Goal: Task Accomplishment & Management: Manage account settings

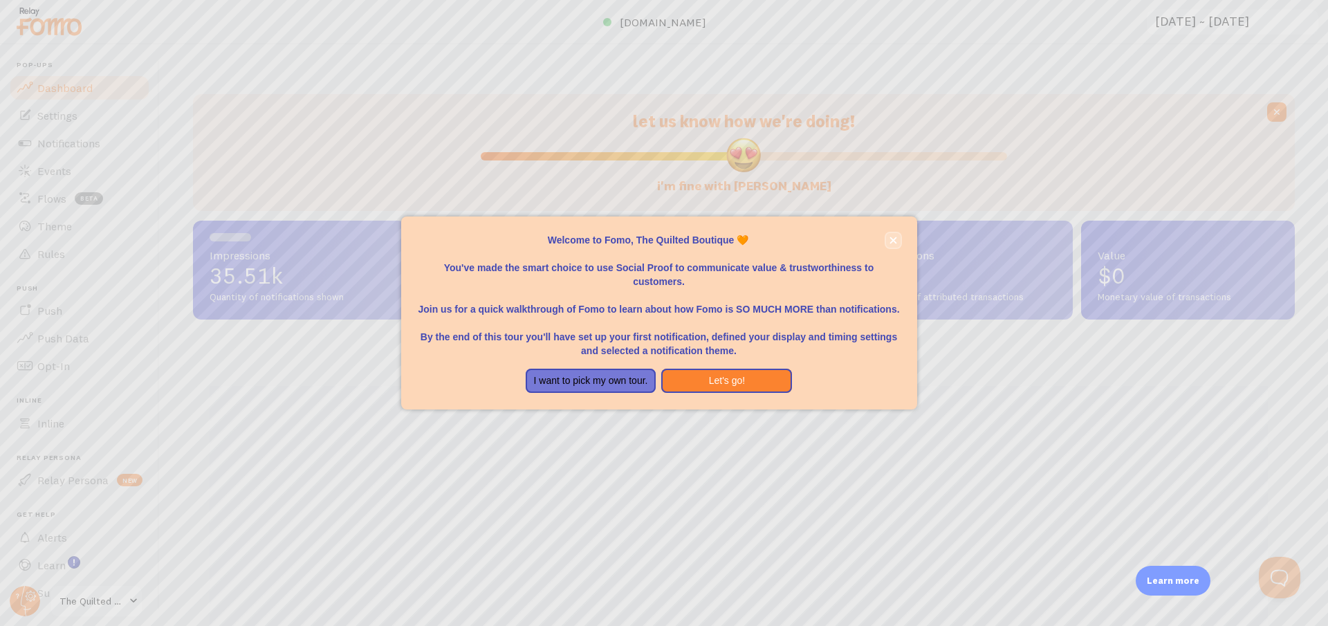
click at [890, 239] on icon "close," at bounding box center [893, 241] width 8 height 8
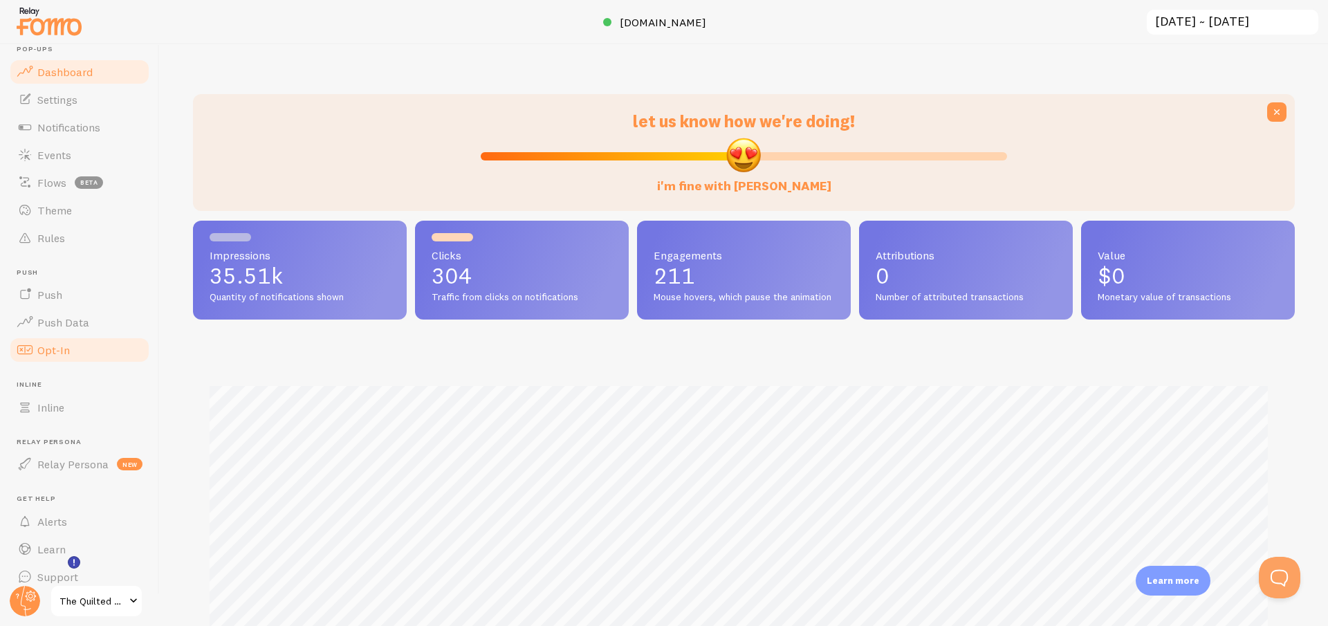
scroll to position [30, 0]
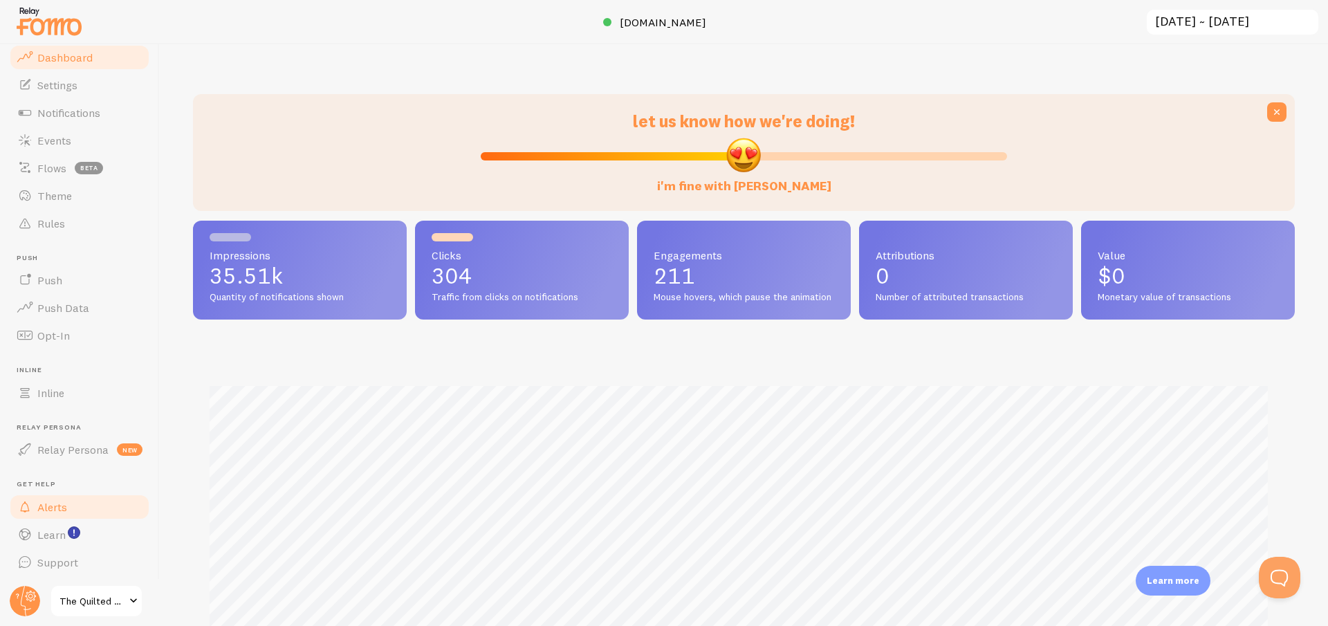
click at [85, 504] on link "Alerts" at bounding box center [79, 507] width 142 height 28
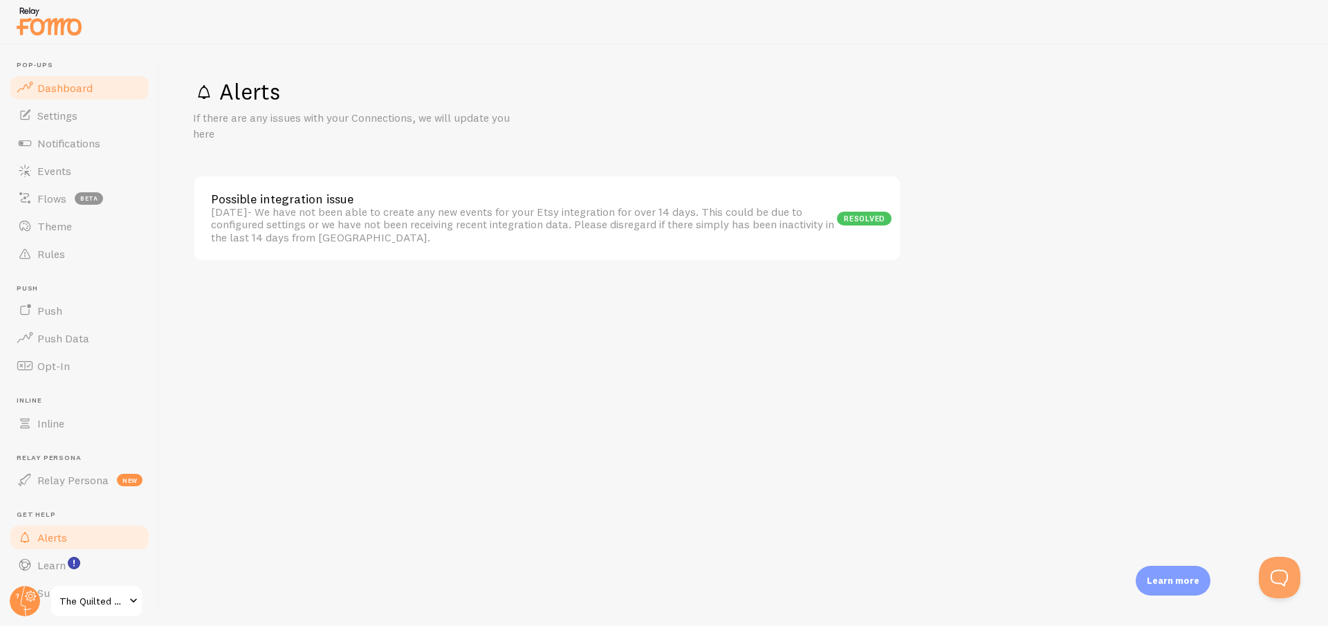
click at [86, 95] on link "Dashboard" at bounding box center [79, 88] width 142 height 28
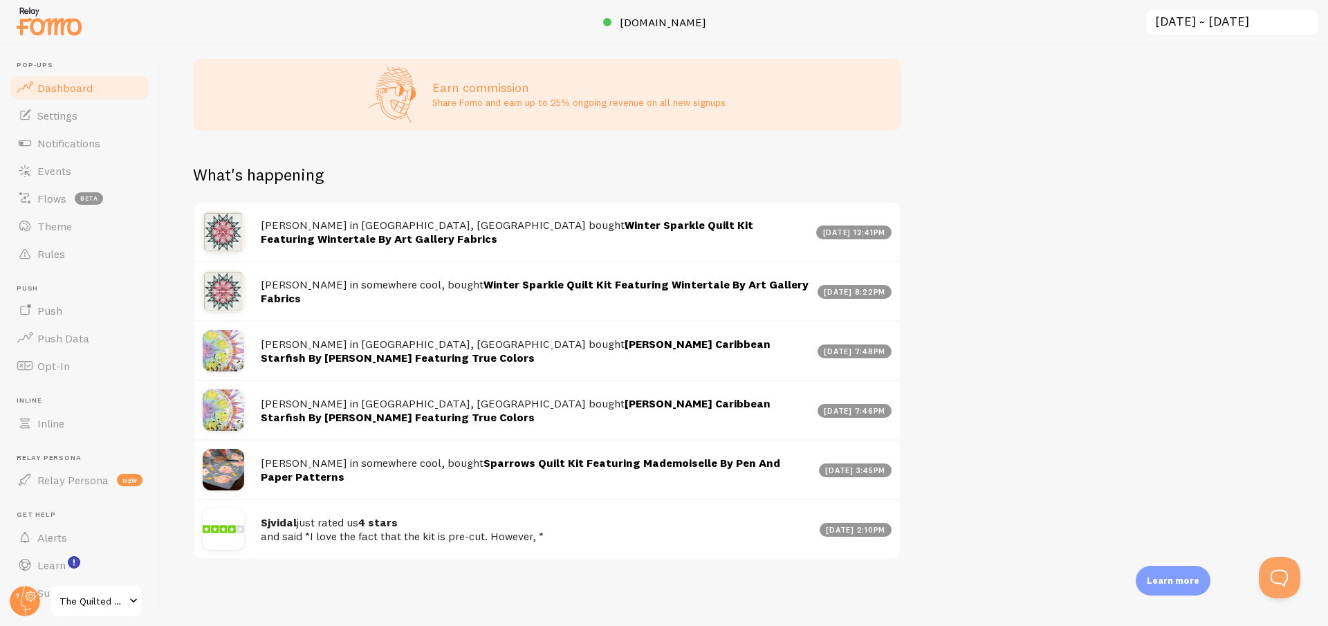
scroll to position [703, 0]
click at [73, 119] on span "Settings" at bounding box center [57, 116] width 40 height 14
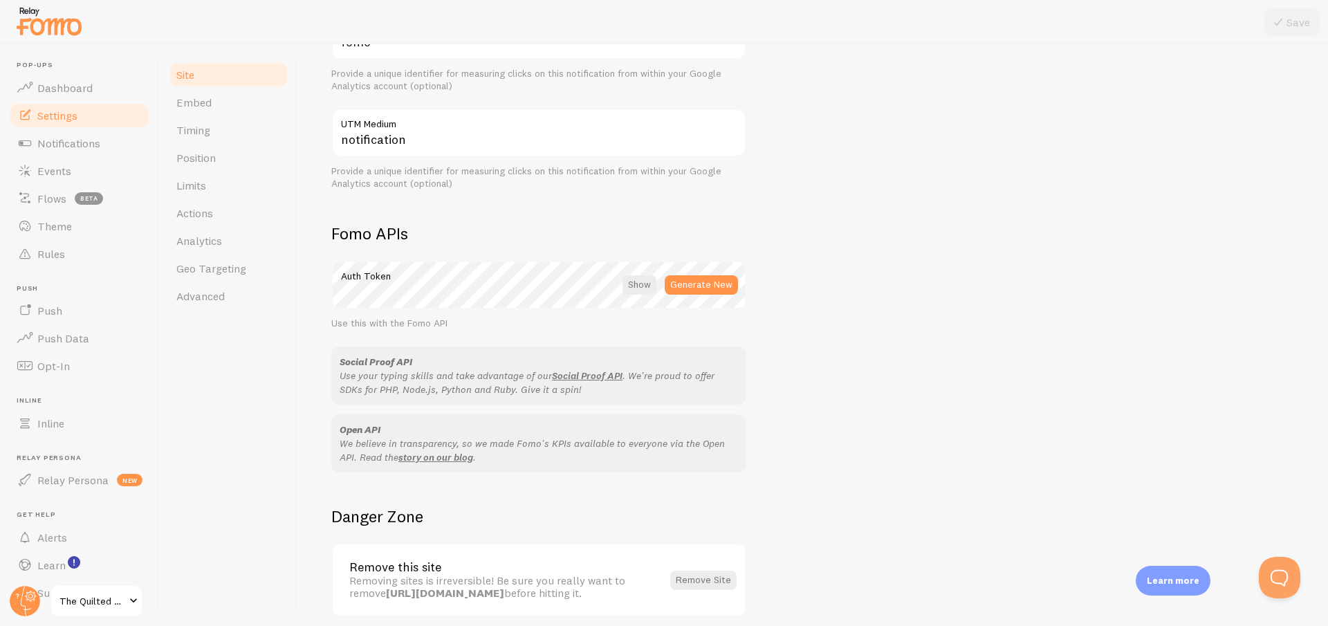
scroll to position [680, 0]
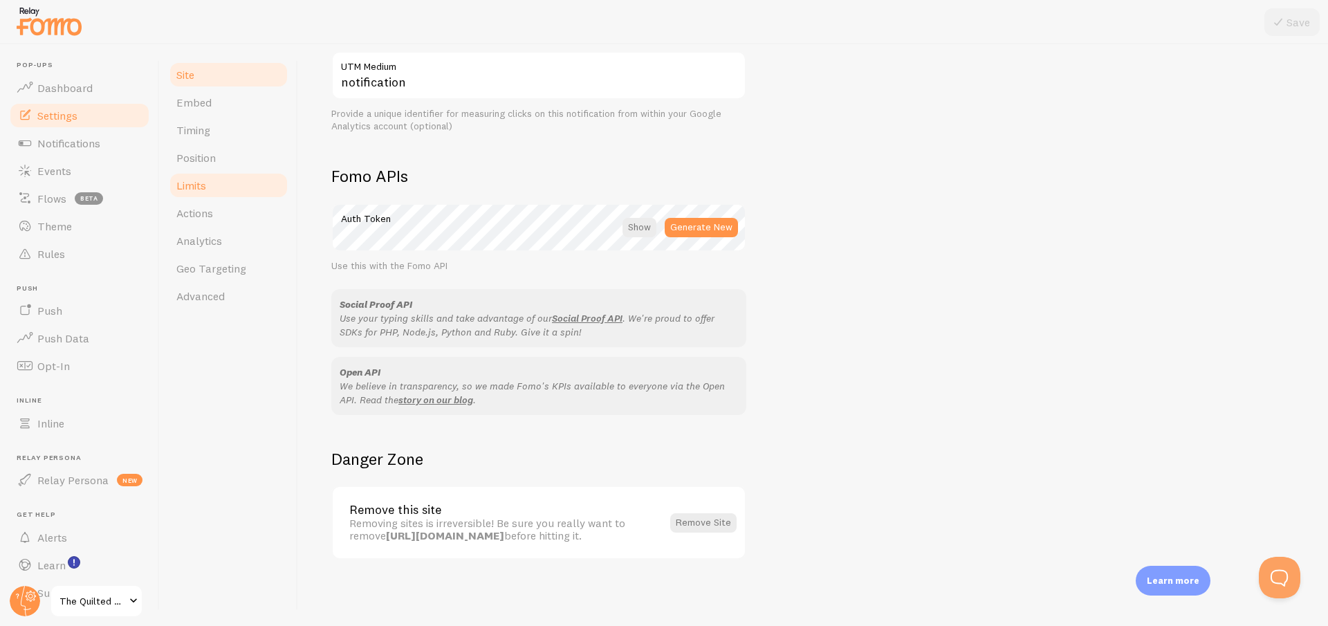
click at [214, 181] on link "Limits" at bounding box center [228, 186] width 121 height 28
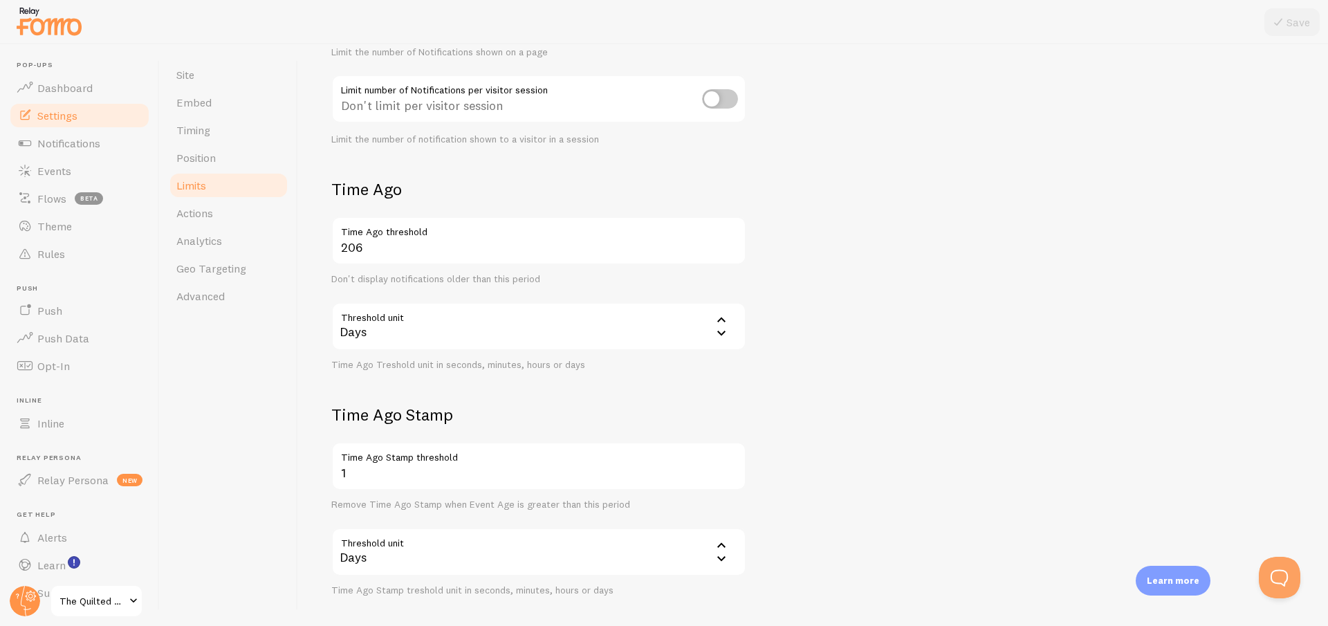
scroll to position [271, 0]
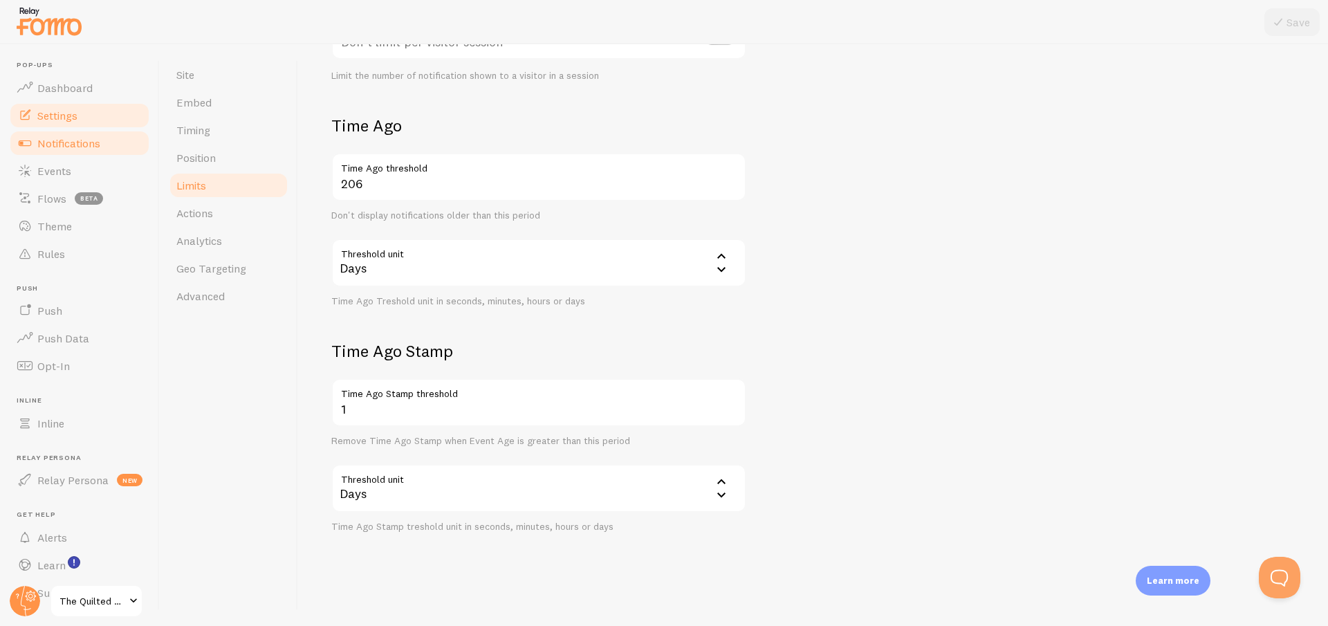
click at [102, 142] on link "Notifications" at bounding box center [79, 143] width 142 height 28
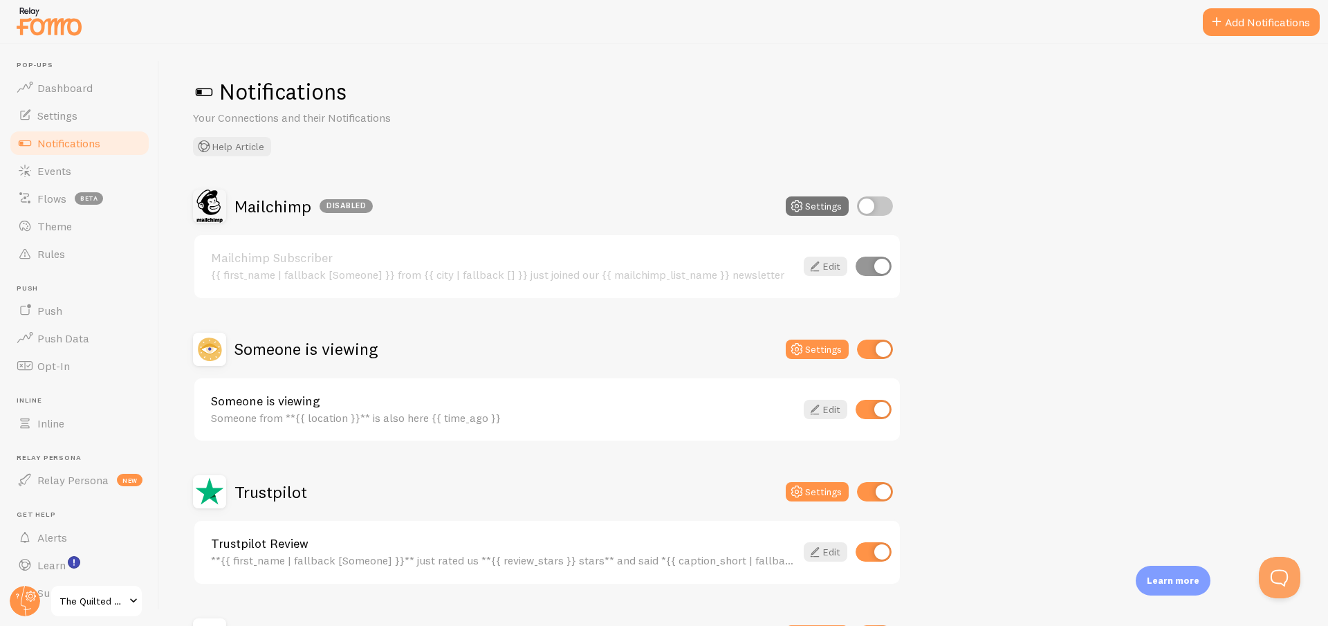
click at [862, 206] on input "checkbox" at bounding box center [875, 205] width 36 height 19
checkbox input "true"
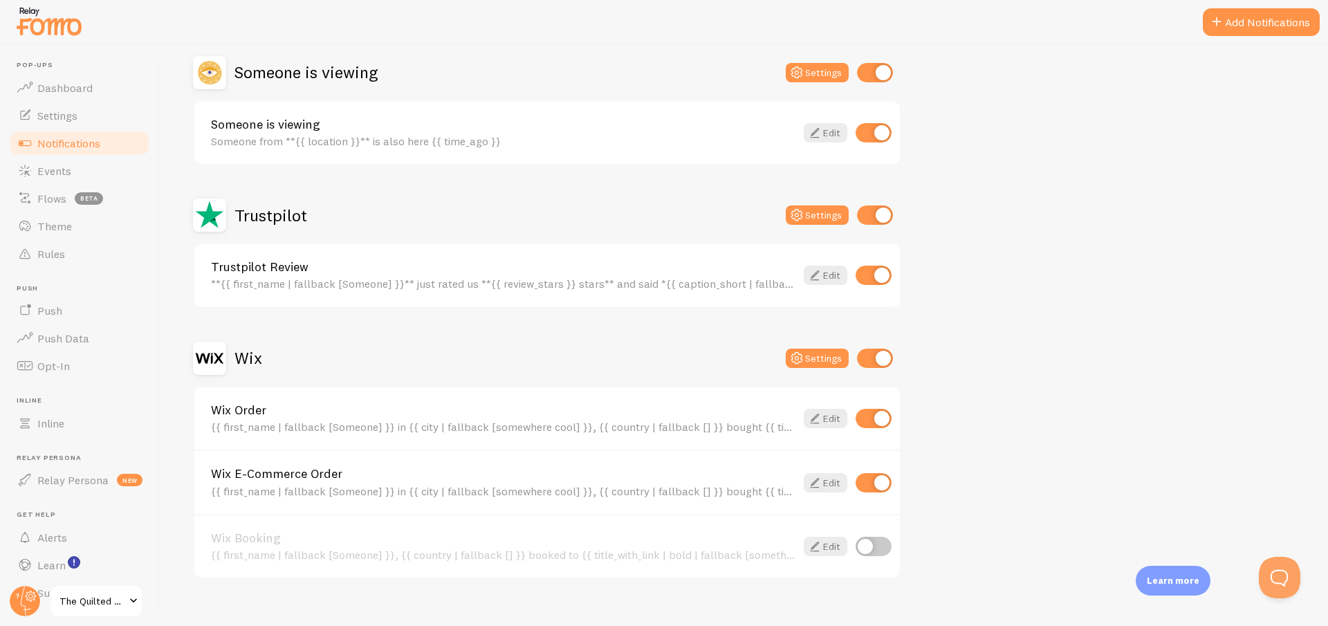
scroll to position [296, 0]
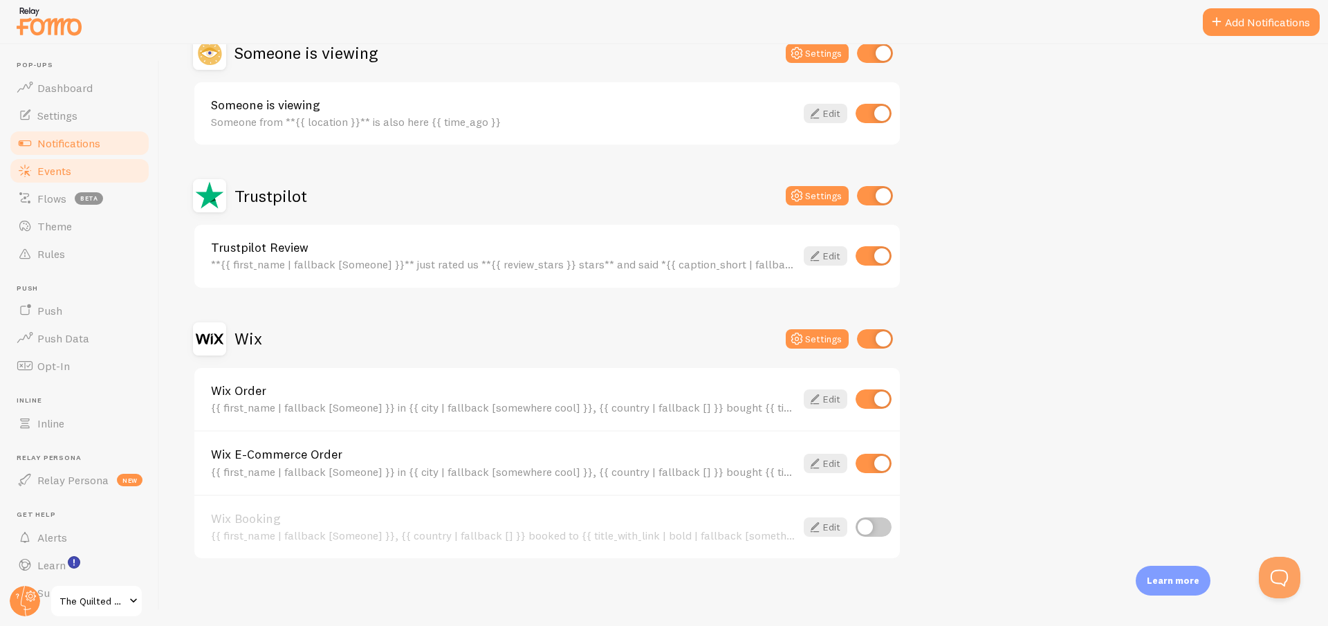
click at [64, 169] on span "Events" at bounding box center [54, 171] width 34 height 14
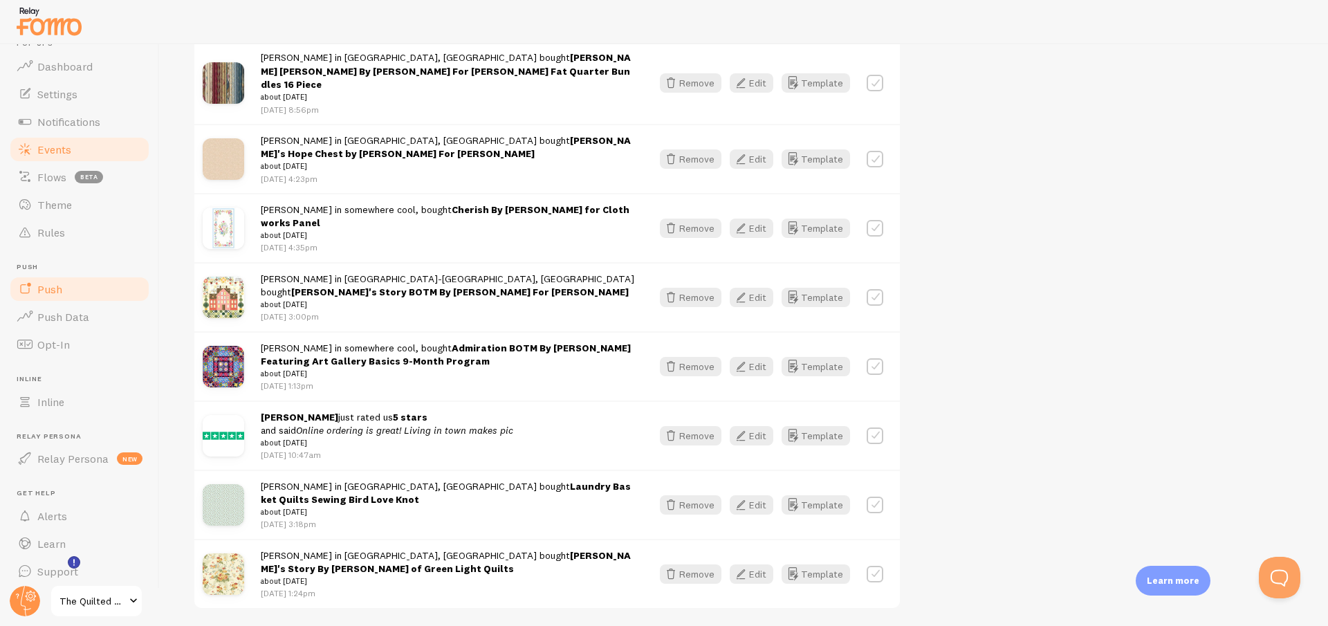
scroll to position [30, 0]
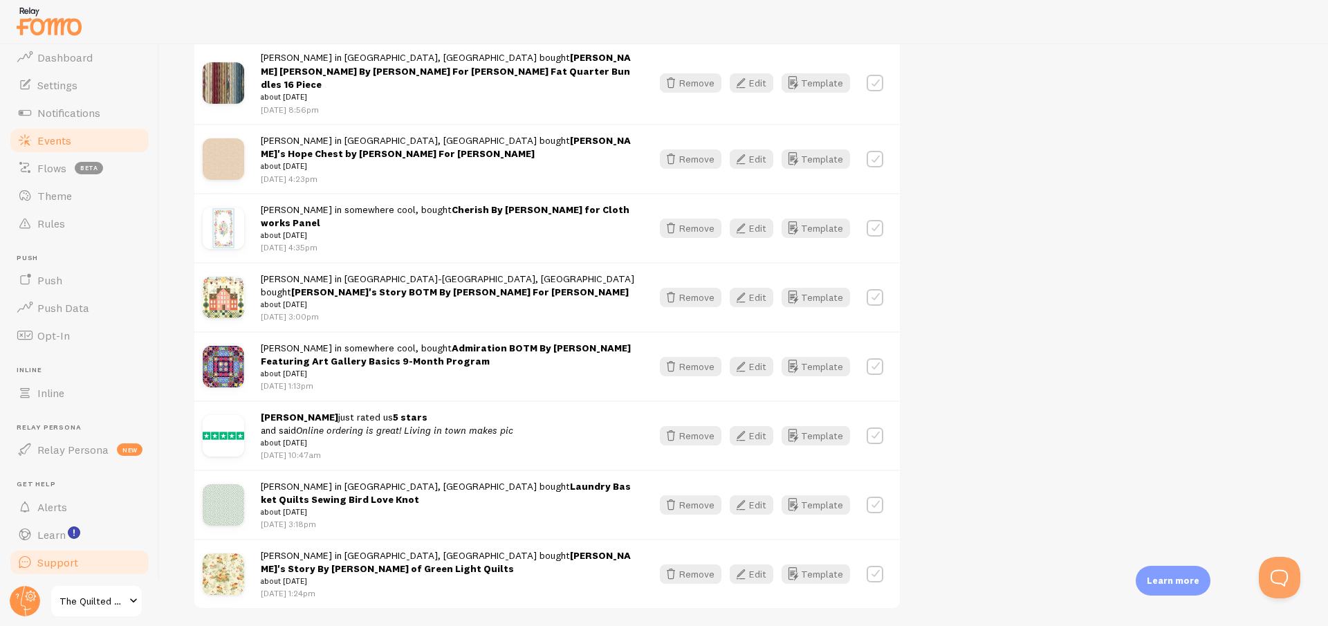
drag, startPoint x: 75, startPoint y: 559, endPoint x: 82, endPoint y: 548, distance: 12.5
click at [75, 557] on span "Support" at bounding box center [57, 562] width 41 height 14
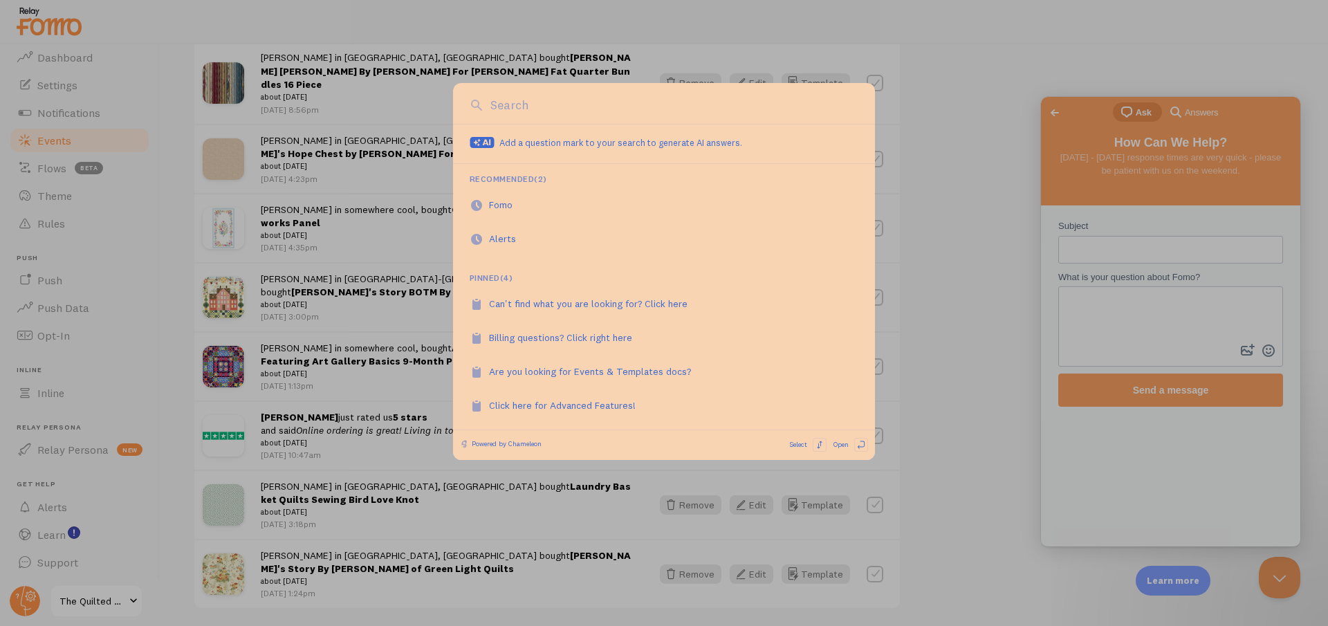
scroll to position [0, 0]
click at [966, 139] on div at bounding box center [664, 313] width 1328 height 626
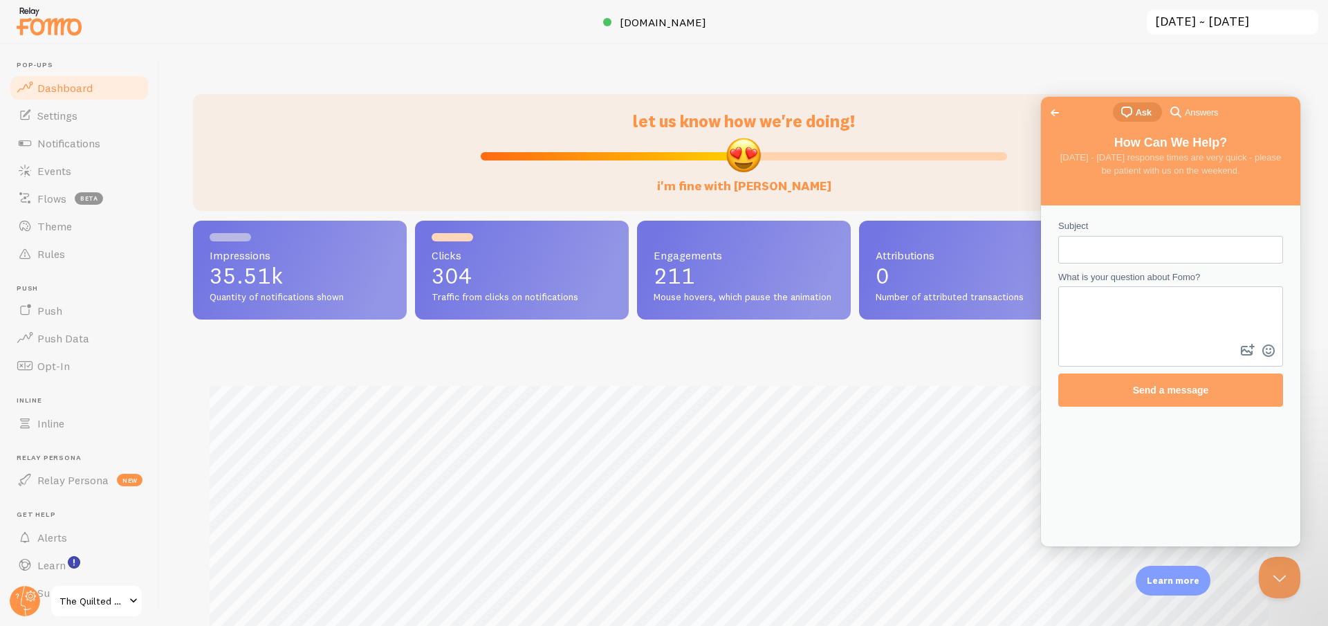
scroll to position [363, 1091]
